Goal: Navigation & Orientation: Find specific page/section

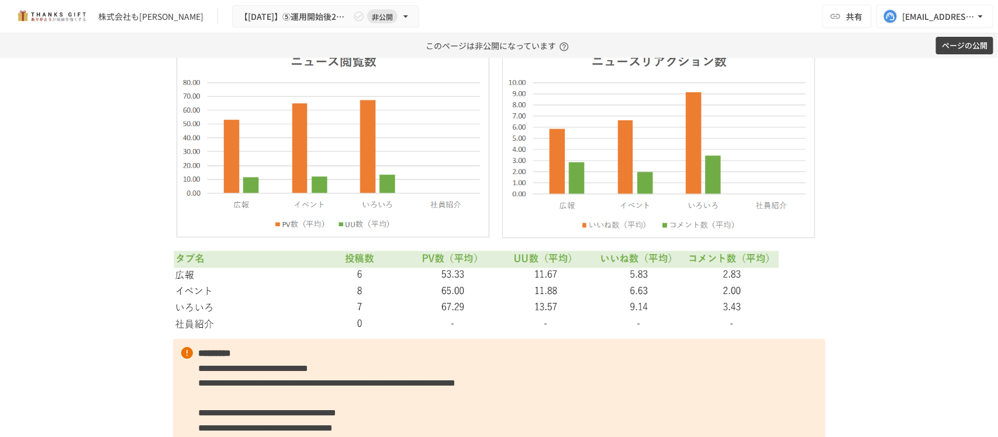
scroll to position [3858, 0]
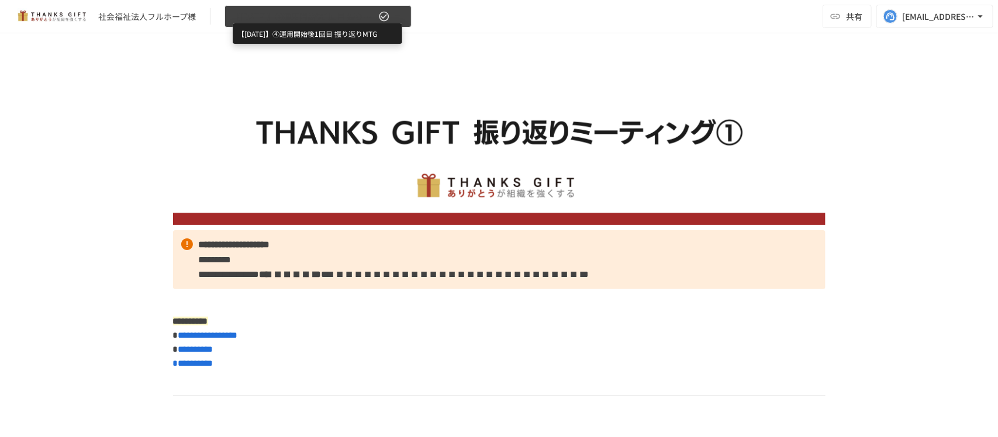
click at [288, 15] on span "【[DATE]】④運用開始後1回目 振り返りMTG" at bounding box center [304, 16] width 144 height 15
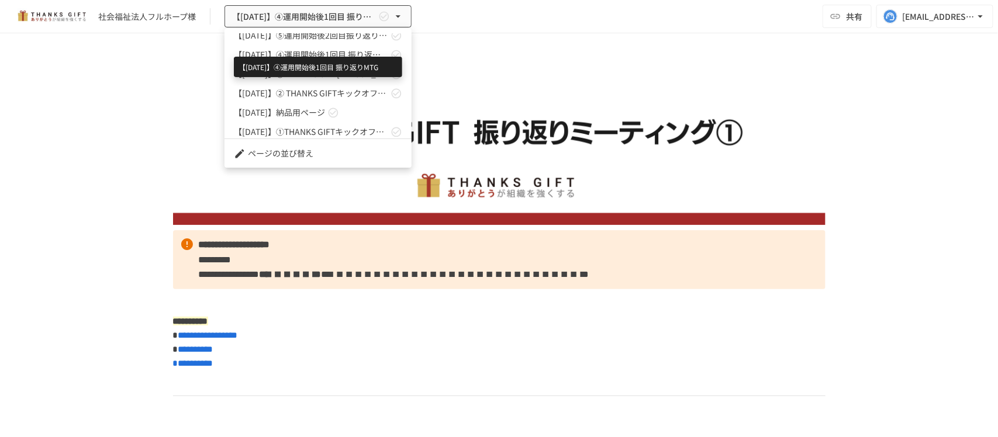
scroll to position [149, 0]
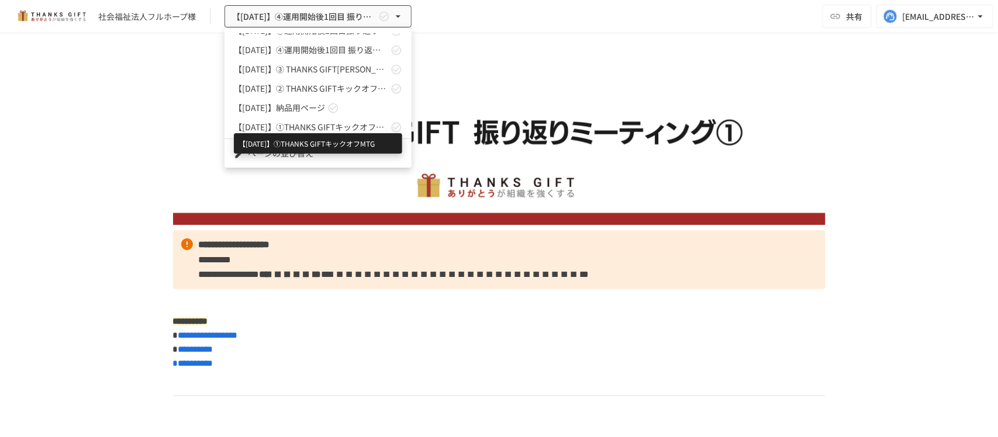
click at [297, 126] on span "【[DATE]】①THANKS GIFTキックオフMTG" at bounding box center [311, 127] width 154 height 12
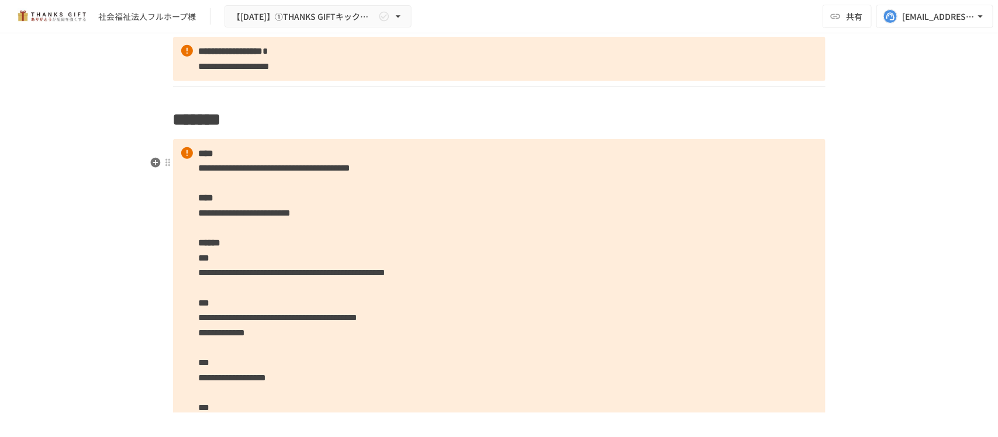
scroll to position [2339, 0]
